Goal: Information Seeking & Learning: Find specific page/section

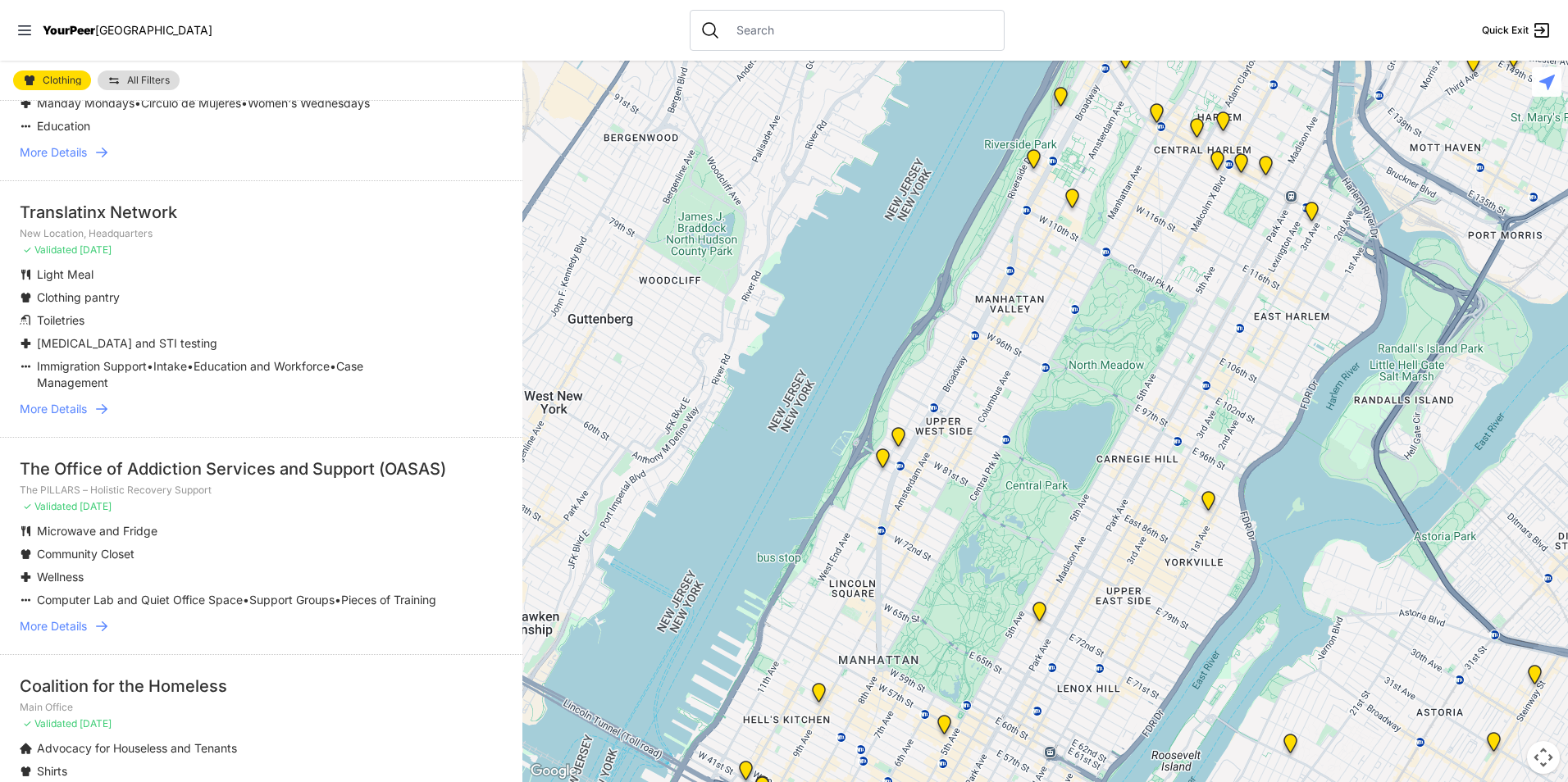
scroll to position [2870, 0]
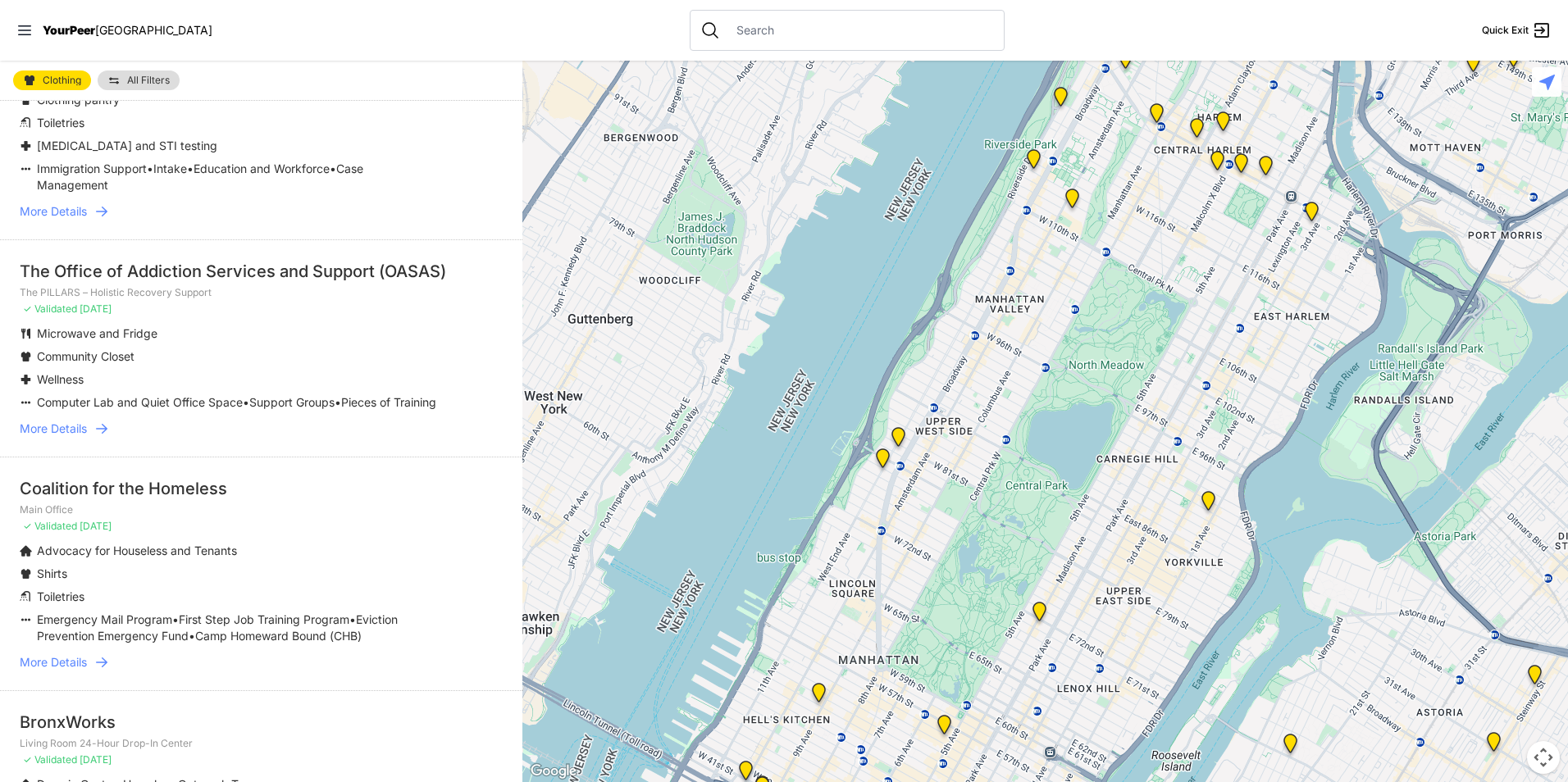
click at [87, 659] on span "More Details" at bounding box center [53, 662] width 67 height 16
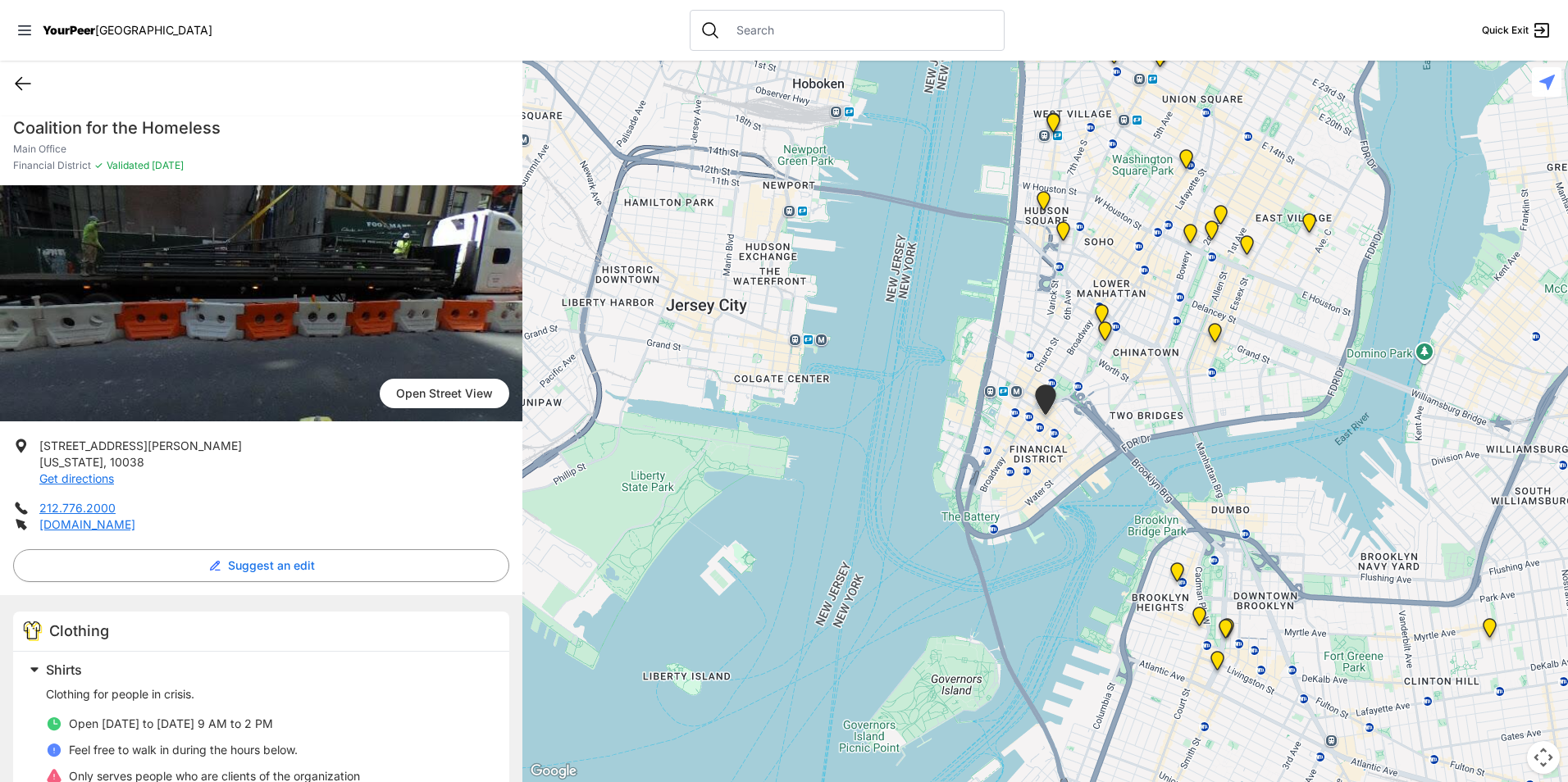
click at [24, 81] on icon at bounding box center [23, 83] width 20 height 20
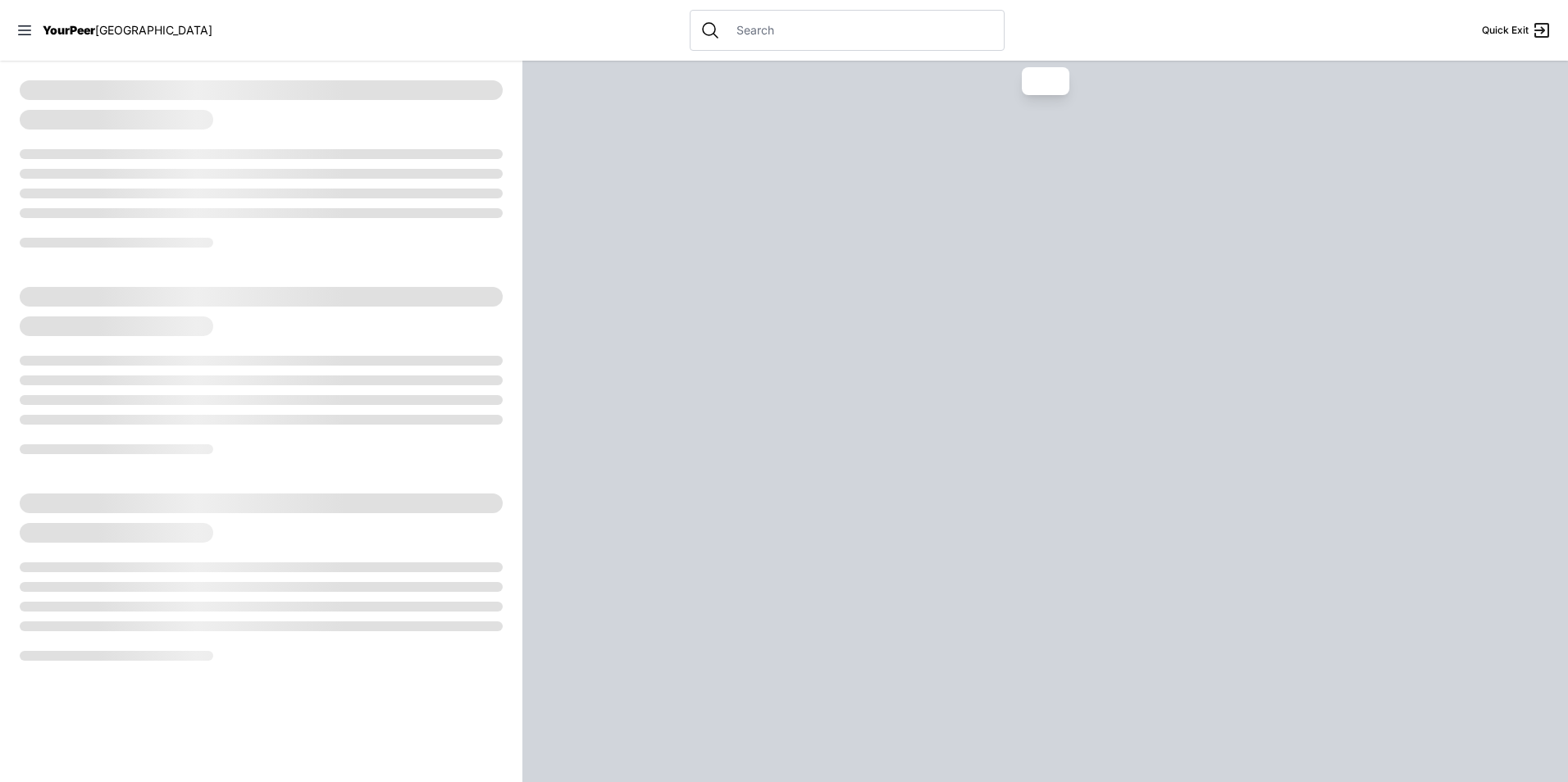
select select "recentlyUpdated"
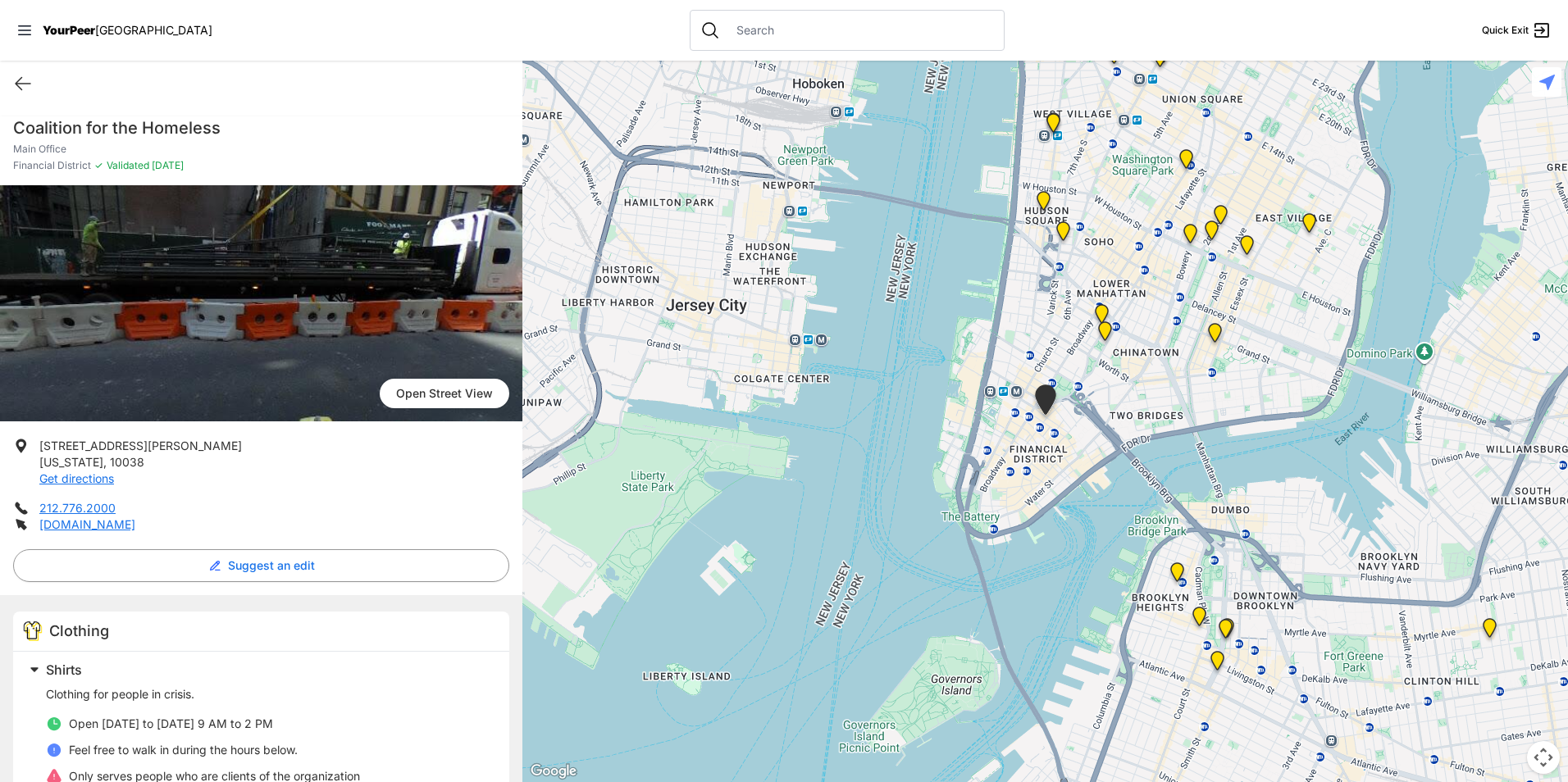
select select "recentlyUpdated"
